Goal: Information Seeking & Learning: Learn about a topic

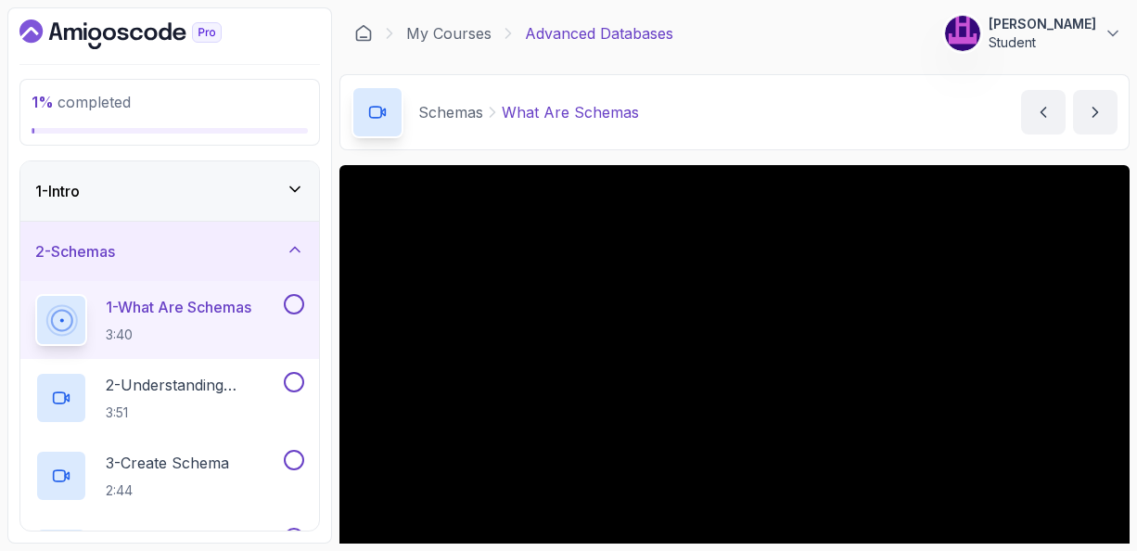
scroll to position [148, 0]
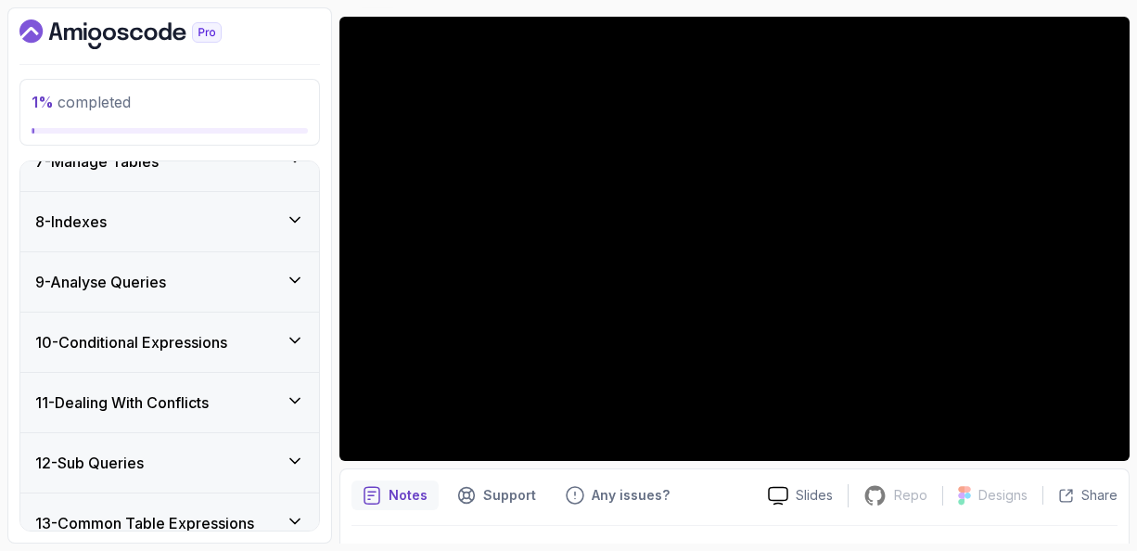
click at [295, 216] on icon at bounding box center [295, 219] width 19 height 19
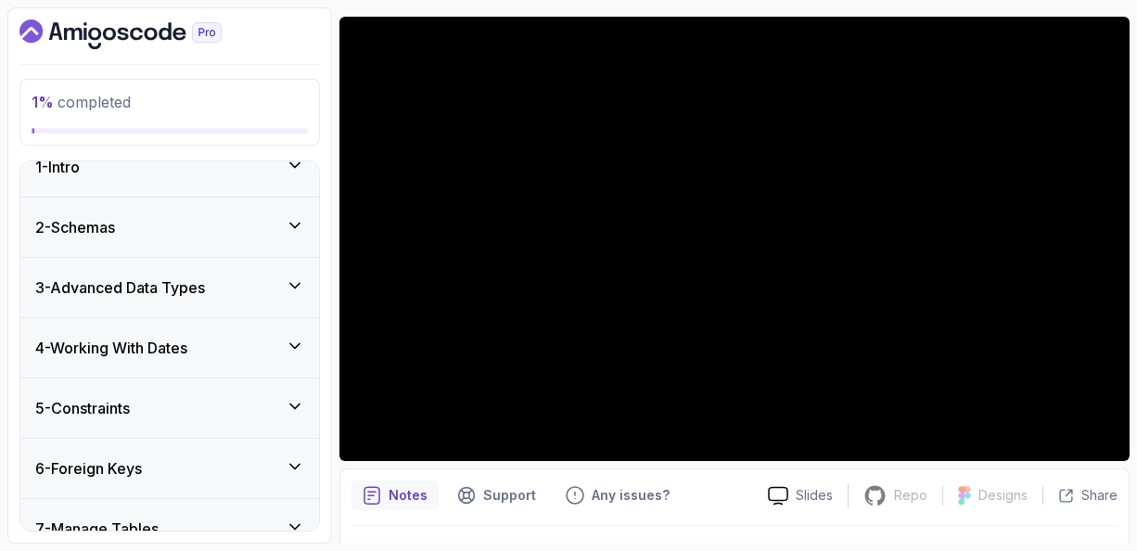
scroll to position [0, 0]
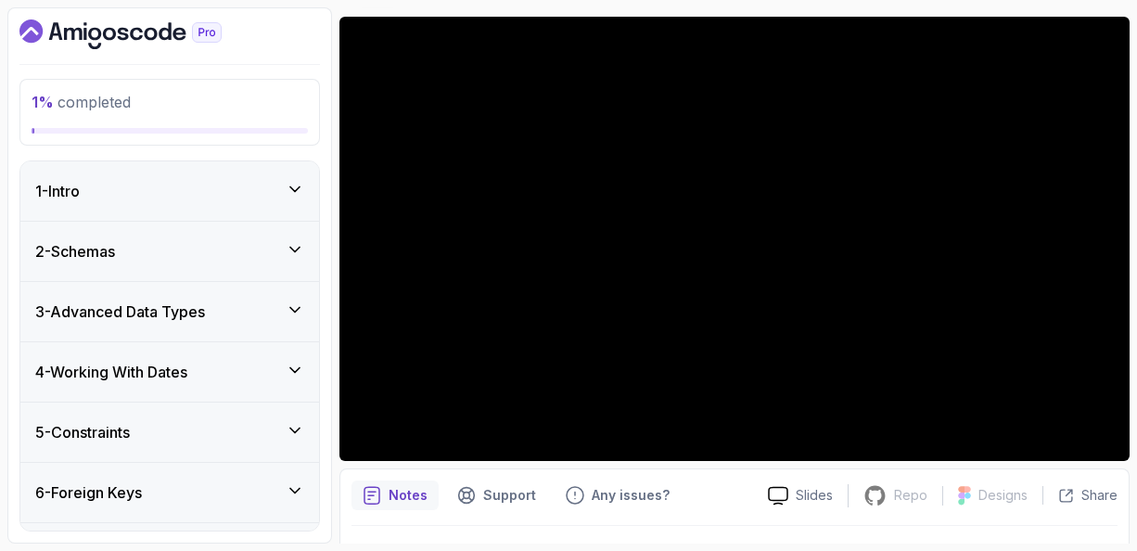
click at [297, 248] on icon at bounding box center [294, 250] width 9 height 5
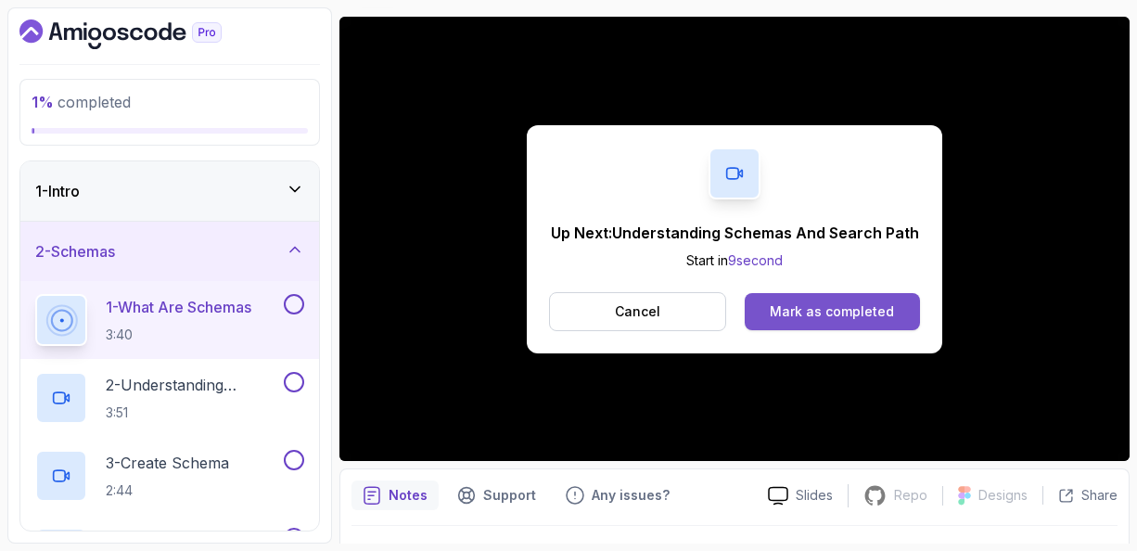
click at [798, 311] on div "Mark as completed" at bounding box center [832, 311] width 124 height 19
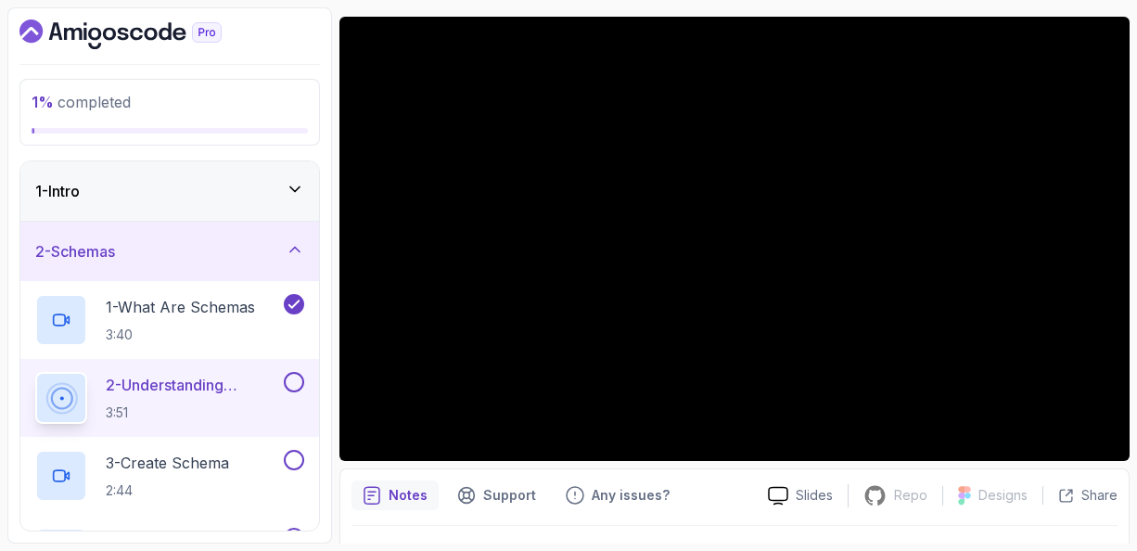
click at [297, 190] on icon at bounding box center [295, 189] width 19 height 19
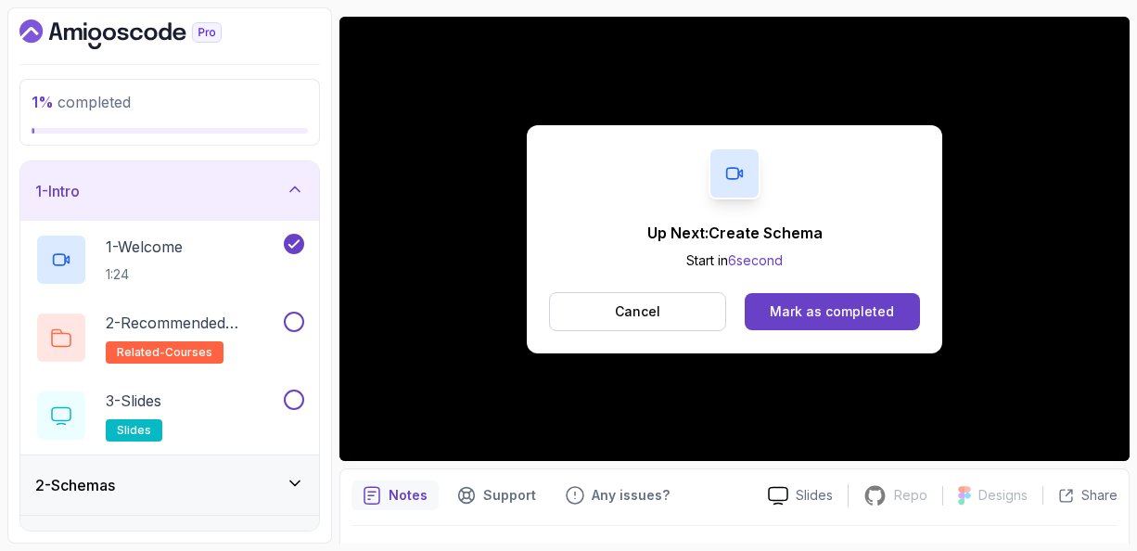
click at [666, 522] on div "Notes Support Any issues? Slides Repo Repository not available Designs Design n…" at bounding box center [734, 528] width 790 height 121
click at [809, 307] on div "Mark as completed" at bounding box center [832, 311] width 124 height 19
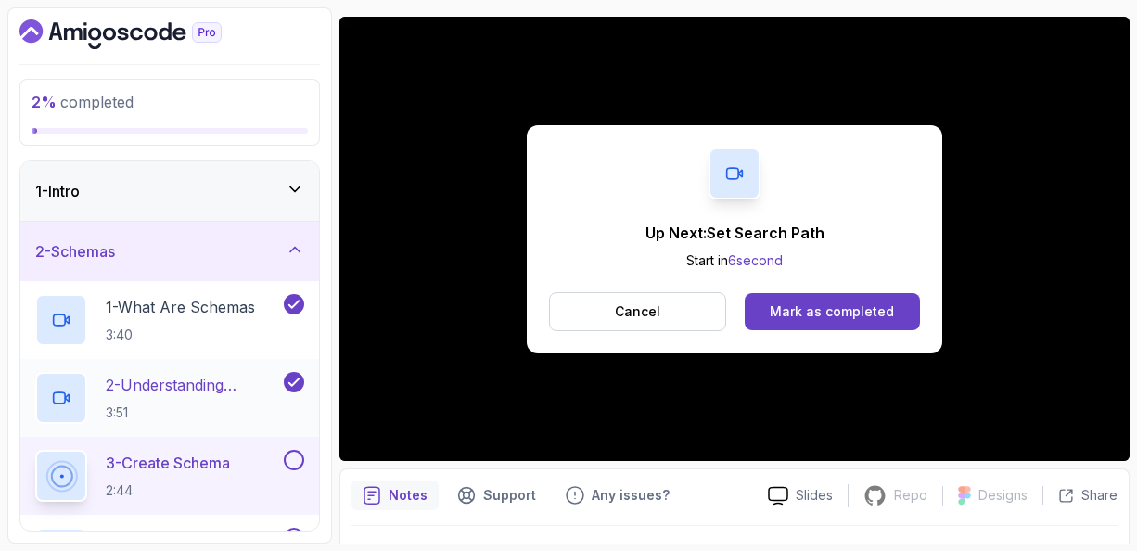
click at [188, 387] on p "2 - Understanding Schemas And Search Path" at bounding box center [193, 385] width 174 height 22
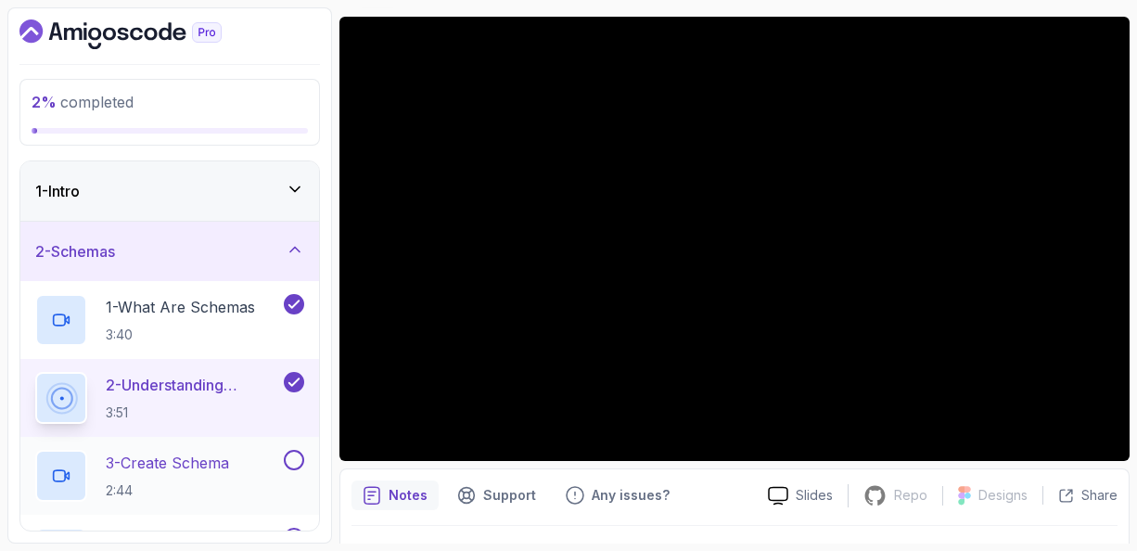
click at [200, 462] on p "3 - Create Schema" at bounding box center [167, 463] width 123 height 22
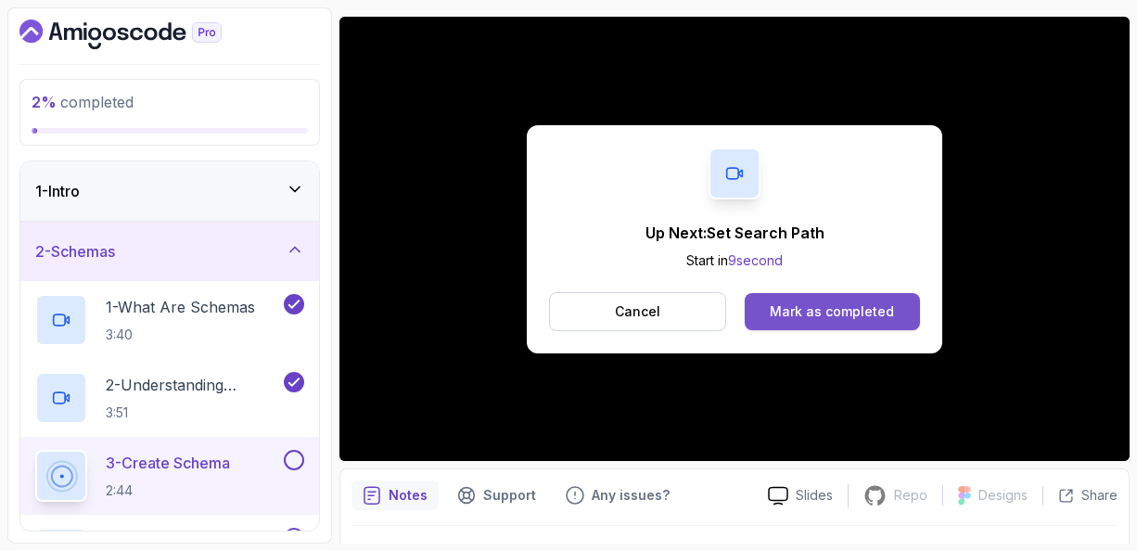
click at [800, 319] on div "Mark as completed" at bounding box center [832, 311] width 124 height 19
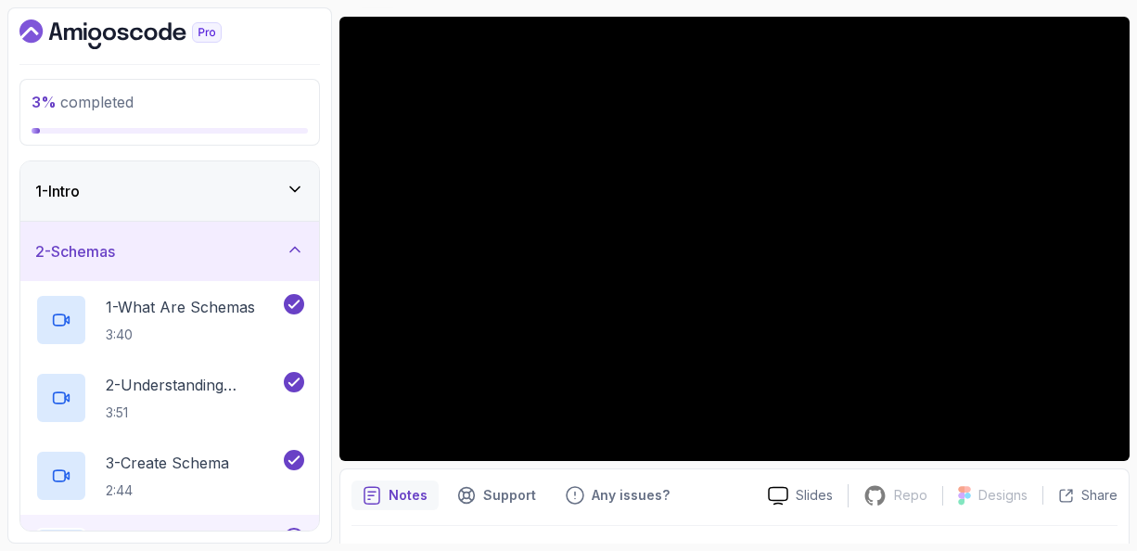
click at [220, 517] on div "4 - Set Search Path 6:31" at bounding box center [169, 554] width 299 height 78
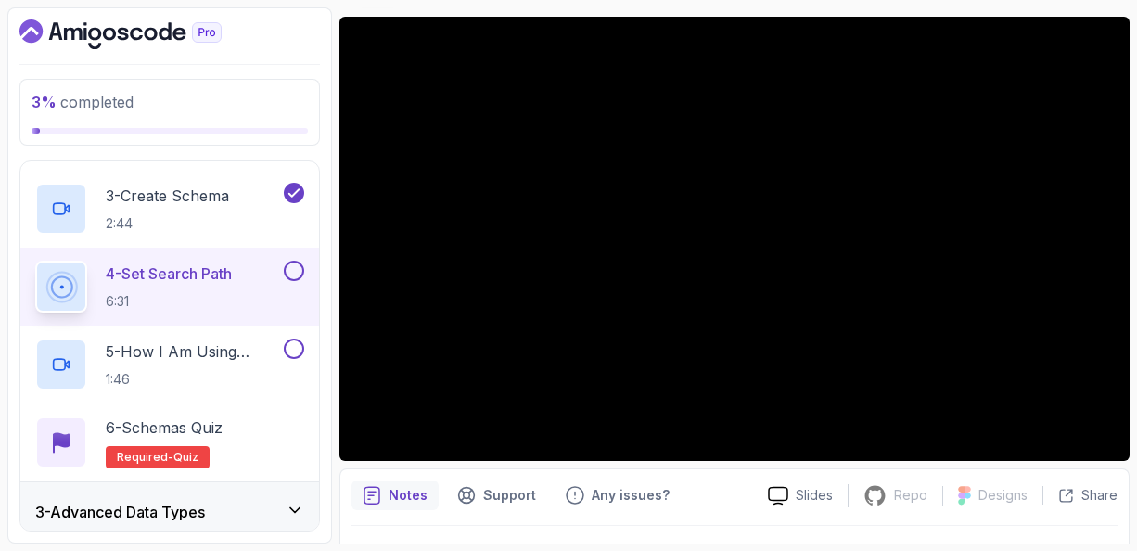
scroll to position [297, 0]
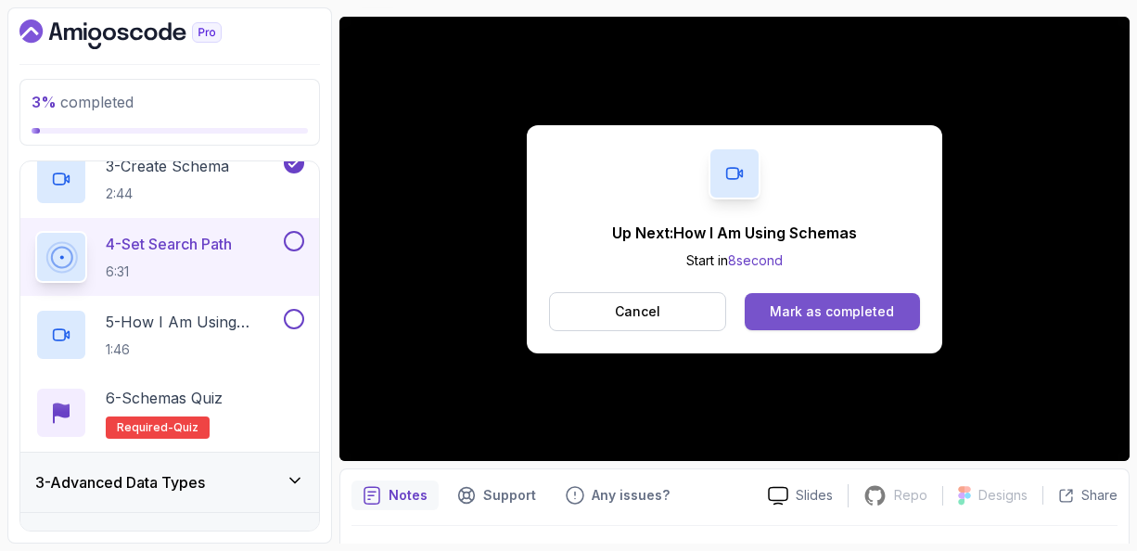
click at [853, 312] on div "Mark as completed" at bounding box center [832, 311] width 124 height 19
